Goal: Obtain resource: Download file/media

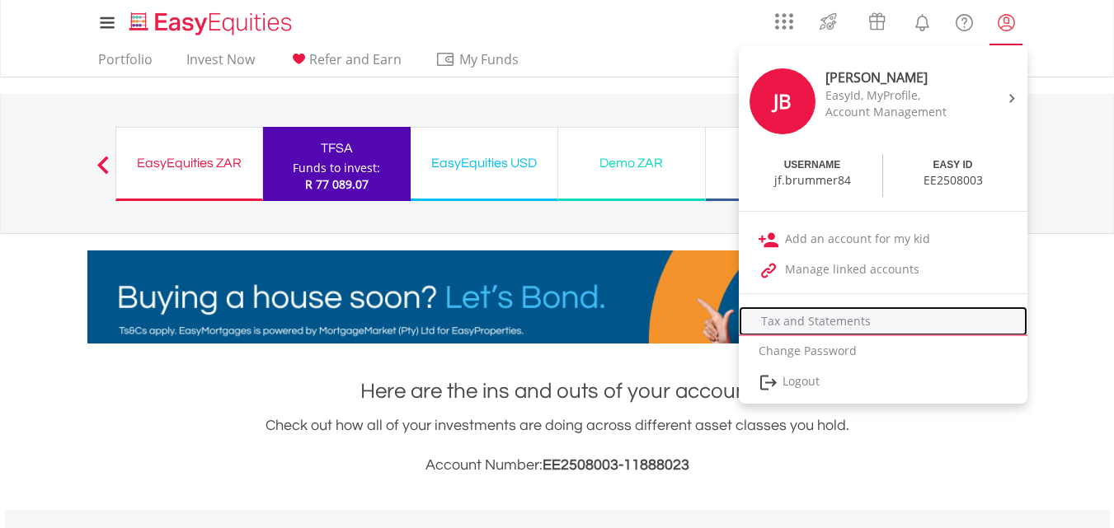
click at [830, 313] on link "Tax and Statements" at bounding box center [882, 322] width 288 height 30
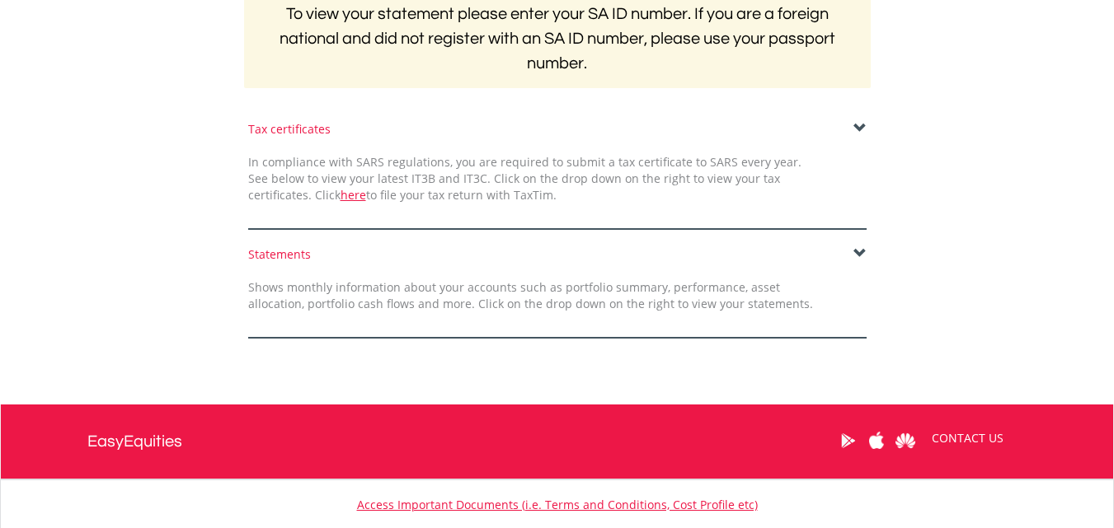
scroll to position [354, 0]
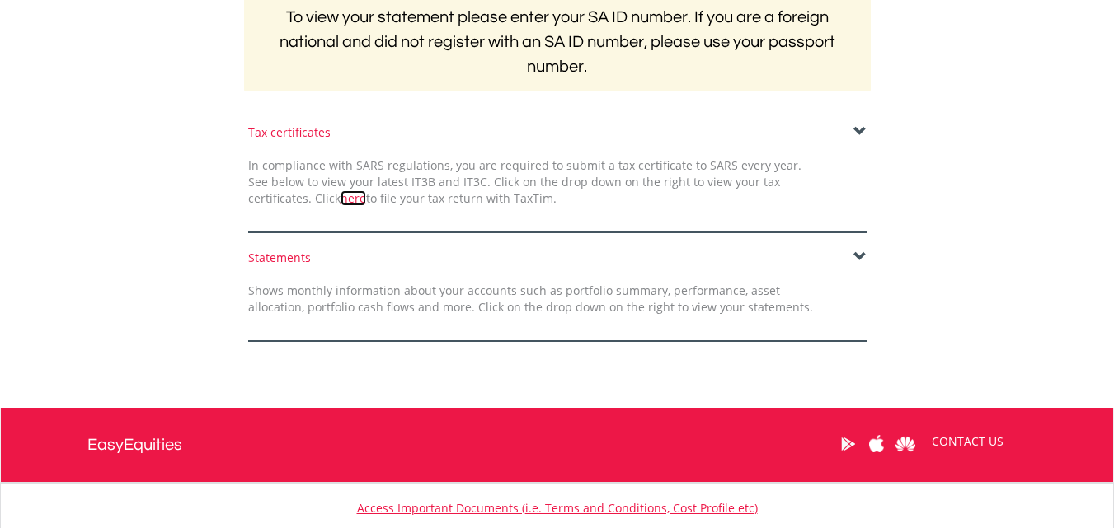
click at [340, 198] on link "here" at bounding box center [353, 198] width 26 height 16
click at [858, 254] on span at bounding box center [859, 257] width 13 height 13
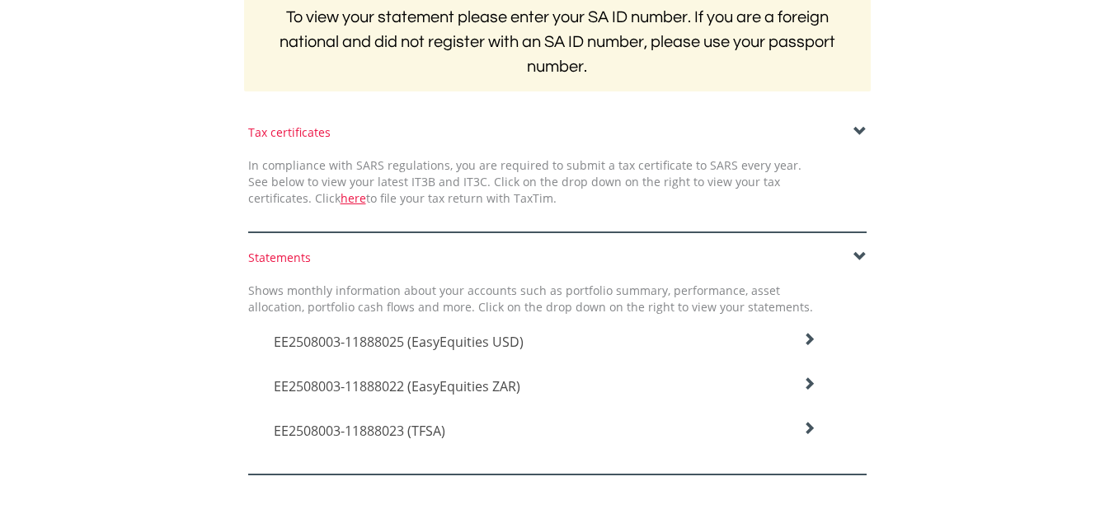
click at [809, 346] on icon at bounding box center [808, 339] width 13 height 13
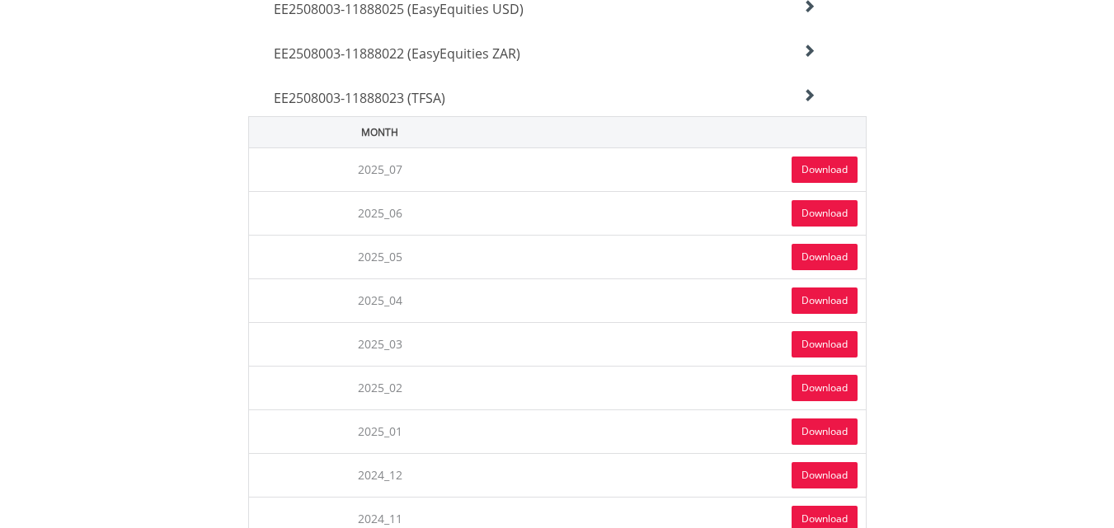
scroll to position [685, 0]
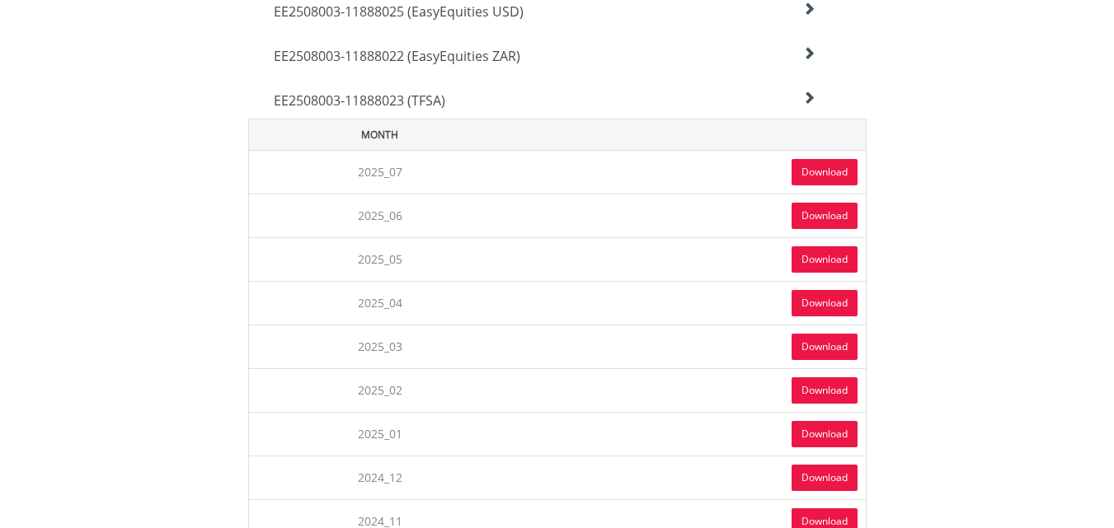
click at [815, 166] on link "Download" at bounding box center [824, 172] width 66 height 26
